Goal: Use online tool/utility: Utilize a website feature to perform a specific function

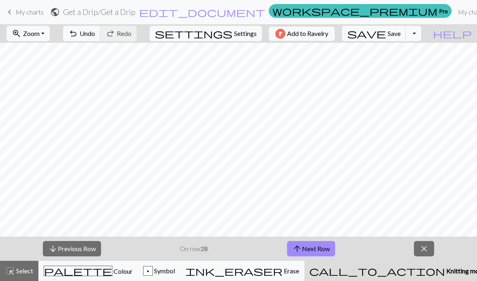
click at [87, 246] on button "arrow_downward Previous Row" at bounding box center [72, 248] width 58 height 15
click at [89, 250] on button "arrow_downward Previous Row" at bounding box center [72, 248] width 58 height 15
click at [85, 251] on button "arrow_downward Previous Row" at bounding box center [72, 248] width 58 height 15
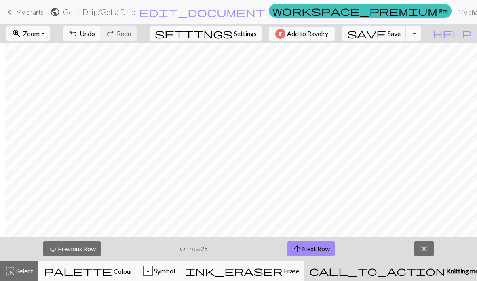
scroll to position [0, 918]
click at [75, 247] on button "arrow_downward Previous Row" at bounding box center [72, 248] width 58 height 15
click at [87, 245] on button "arrow_downward Previous Row" at bounding box center [72, 248] width 58 height 15
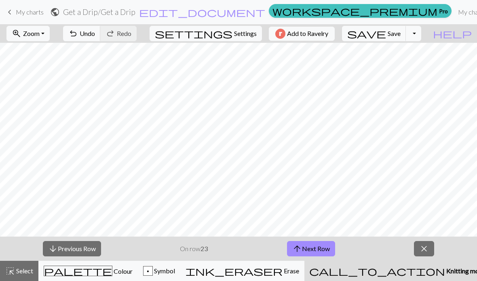
click at [68, 247] on button "arrow_downward Previous Row" at bounding box center [72, 248] width 58 height 15
click at [73, 256] on button "arrow_downward Previous Row" at bounding box center [72, 248] width 58 height 15
click at [65, 249] on button "arrow_downward Previous Row" at bounding box center [72, 248] width 58 height 15
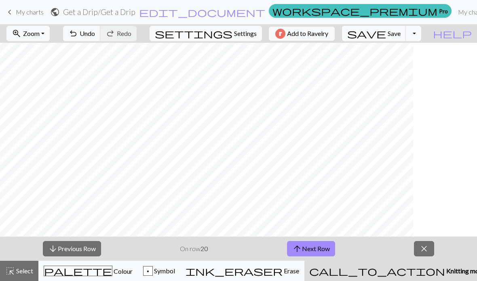
scroll to position [0, 0]
click at [127, 272] on div "palette Colour Colour" at bounding box center [88, 271] width 89 height 11
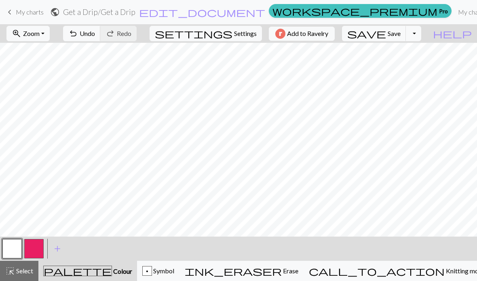
click at [445, 271] on span "Knitting mode" at bounding box center [465, 271] width 41 height 8
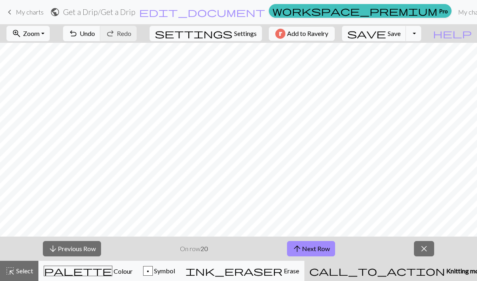
click at [75, 254] on button "arrow_downward Previous Row" at bounding box center [72, 248] width 58 height 15
click at [75, 246] on button "arrow_downward Previous Row" at bounding box center [72, 248] width 58 height 15
click at [71, 246] on button "arrow_downward Previous Row" at bounding box center [72, 248] width 58 height 15
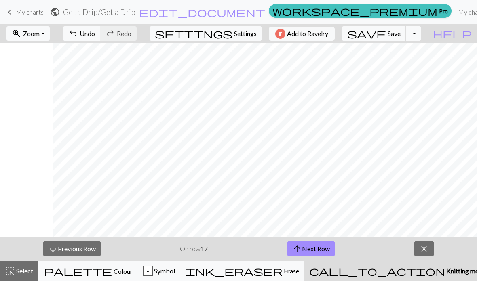
scroll to position [0, 918]
click at [60, 249] on button "arrow_downward Previous Row" at bounding box center [72, 248] width 58 height 15
click at [72, 250] on button "arrow_downward Previous Row" at bounding box center [72, 248] width 58 height 15
click at [92, 277] on button "palette Colour Colour" at bounding box center [87, 271] width 99 height 20
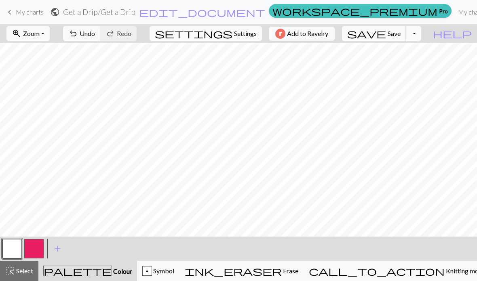
click at [35, 244] on button "button" at bounding box center [33, 248] width 19 height 19
click at [401, 275] on span "call_to_action" at bounding box center [377, 271] width 136 height 11
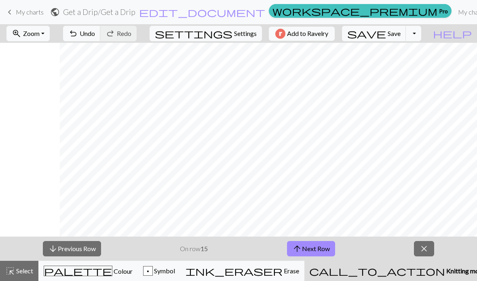
scroll to position [0, 918]
click at [99, 279] on button "palette Colour Colour" at bounding box center [87, 271] width 99 height 20
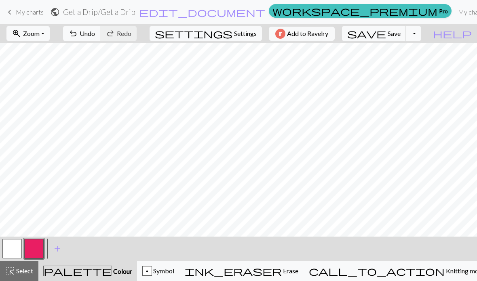
click at [35, 249] on button "button" at bounding box center [33, 248] width 19 height 19
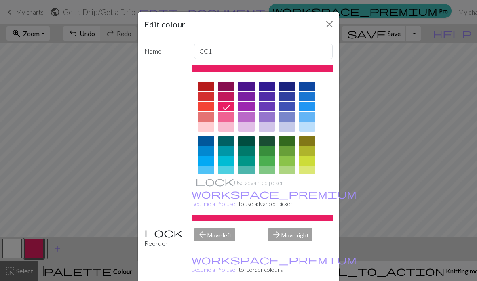
click at [396, 170] on div "Edit colour Name CC1 Use advanced picker workspace_premium Become a Pro user to…" at bounding box center [238, 140] width 477 height 281
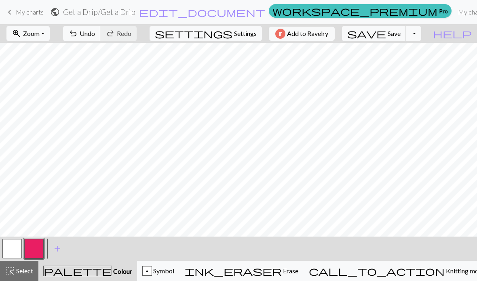
click at [445, 274] on span "Knitting mode" at bounding box center [465, 271] width 41 height 8
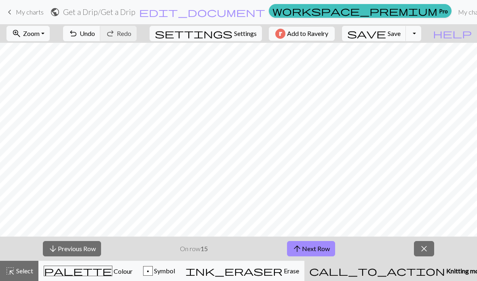
click at [83, 248] on button "arrow_downward Previous Row" at bounding box center [72, 248] width 58 height 15
click at [90, 247] on button "arrow_downward Previous Row" at bounding box center [72, 248] width 58 height 15
